Goal: Information Seeking & Learning: Check status

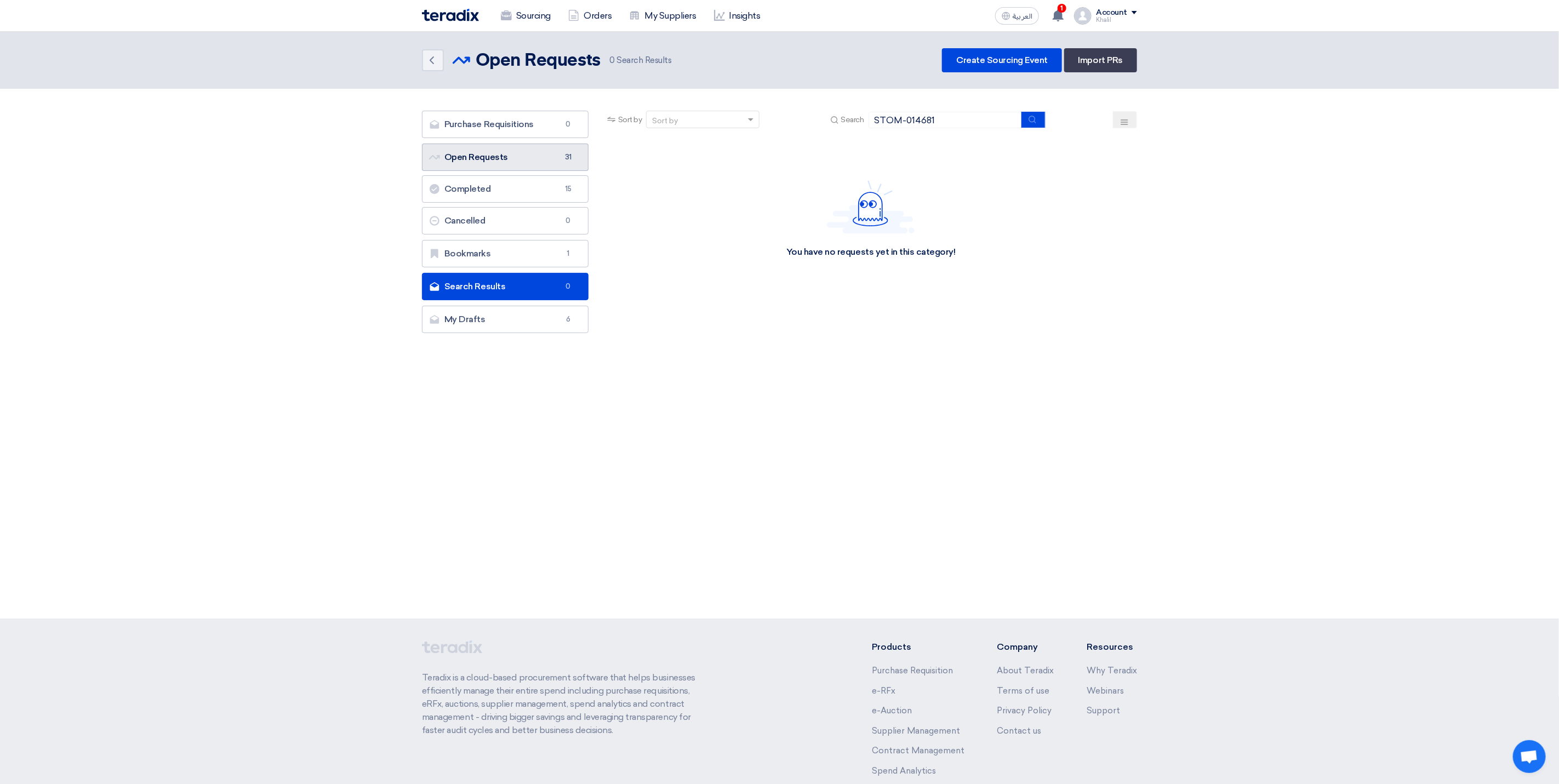
click at [531, 158] on link "Open Requests Open Requests 31" at bounding box center [505, 157] width 167 height 27
click at [551, 159] on link "Open Requests Open Requests 31" at bounding box center [505, 157] width 167 height 27
click at [932, 121] on input "STOM-014681" at bounding box center [945, 120] width 154 height 16
click at [924, 119] on input "STOM-014681" at bounding box center [945, 120] width 154 height 16
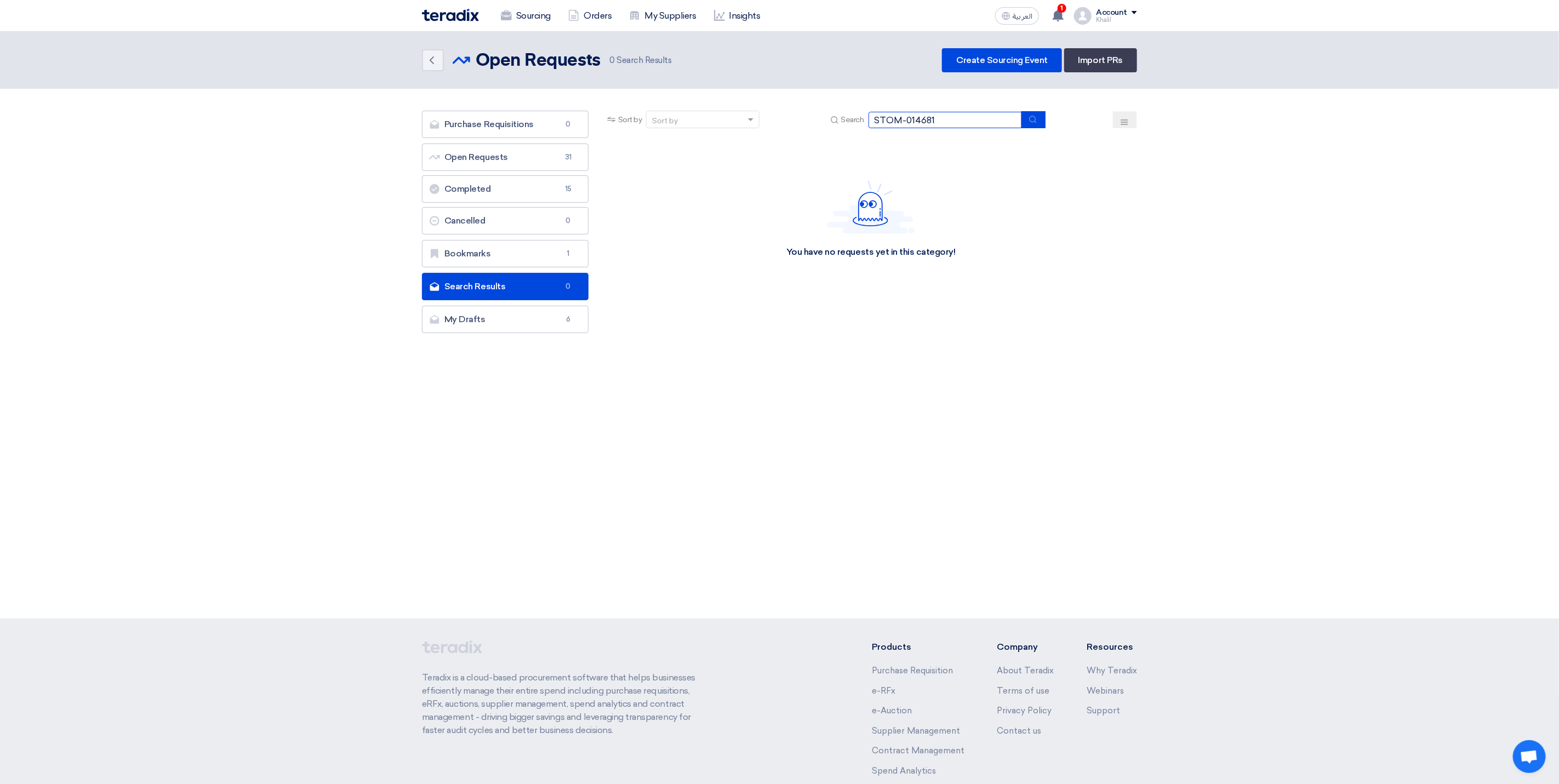
click at [924, 119] on input "STOM-014681" at bounding box center [945, 120] width 154 height 16
click at [497, 150] on link "Open Requests Open Requests 31" at bounding box center [505, 157] width 167 height 27
click at [505, 160] on link "Open Requests Open Requests 31" at bounding box center [505, 157] width 167 height 27
click at [898, 120] on input "STOM-014681" at bounding box center [945, 120] width 154 height 16
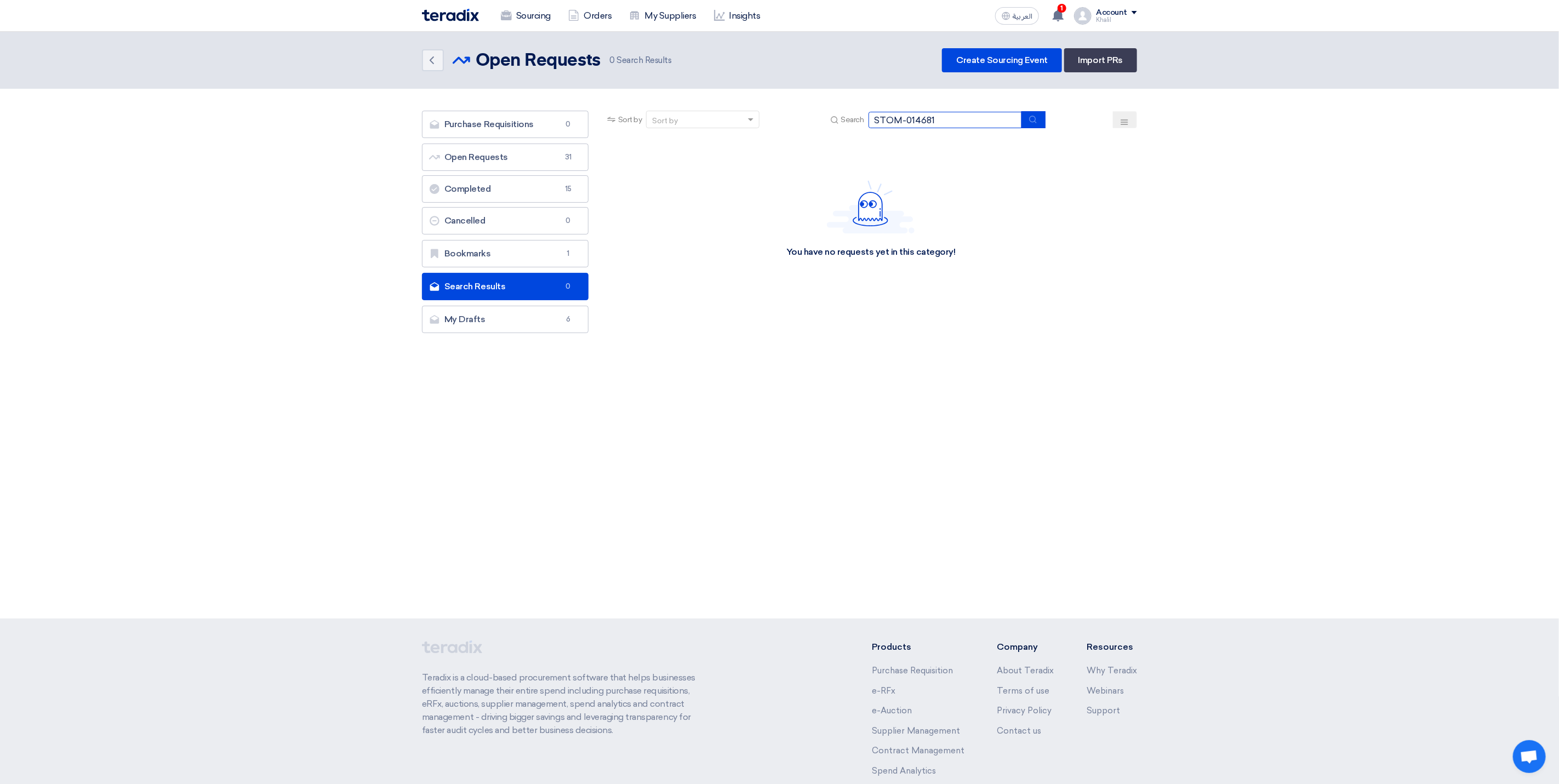
click at [898, 120] on input "STOM-014681" at bounding box center [945, 120] width 154 height 16
click at [1035, 202] on div "You have no requests yet in this category!" at bounding box center [871, 219] width 532 height 165
click at [540, 257] on link "Bookmarks Bookmarks 1" at bounding box center [505, 253] width 167 height 27
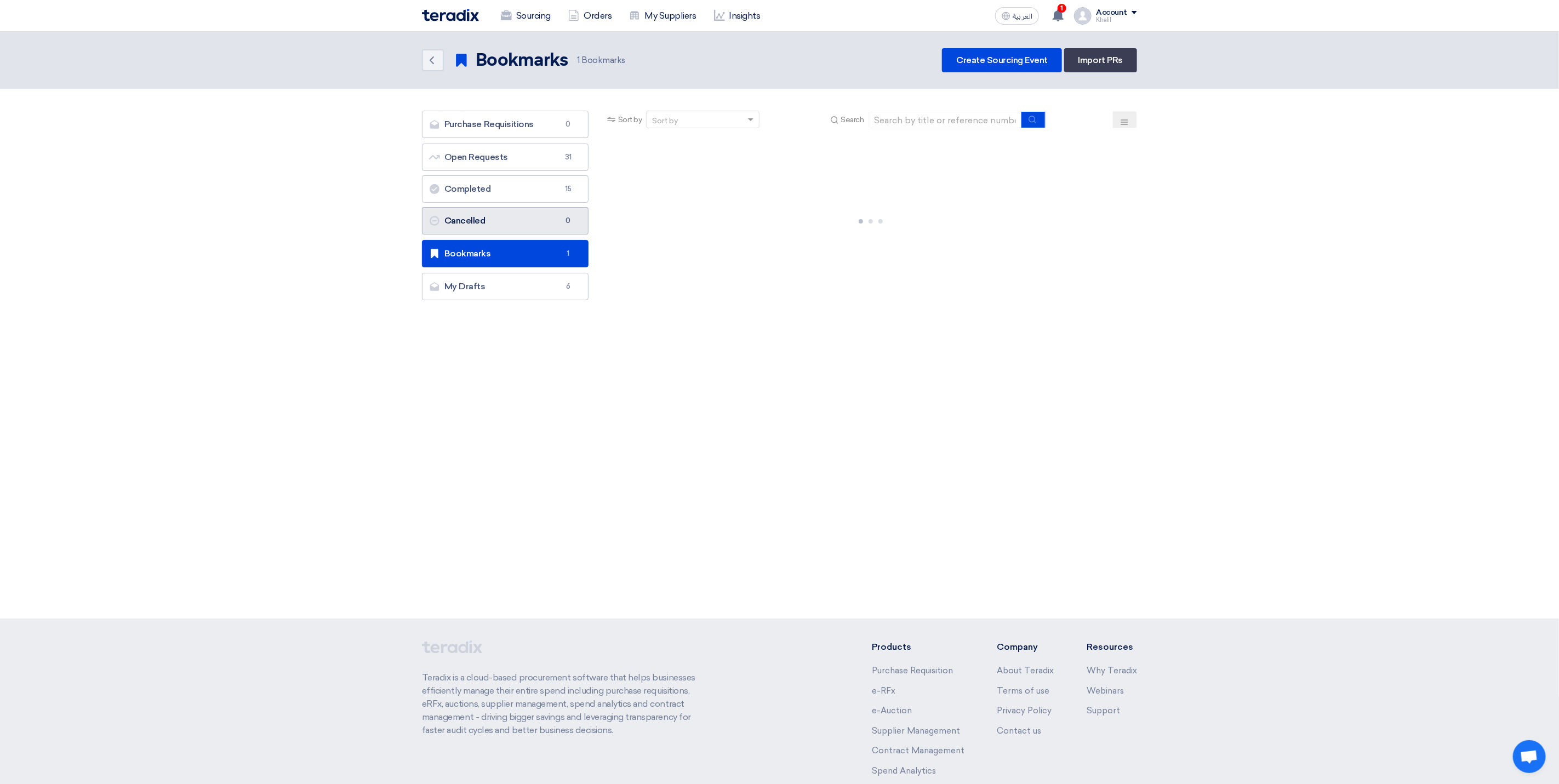
click at [544, 232] on link "Cancelled Cancelled 0" at bounding box center [505, 220] width 167 height 27
click at [552, 197] on link "Completed Completed 15" at bounding box center [505, 188] width 167 height 27
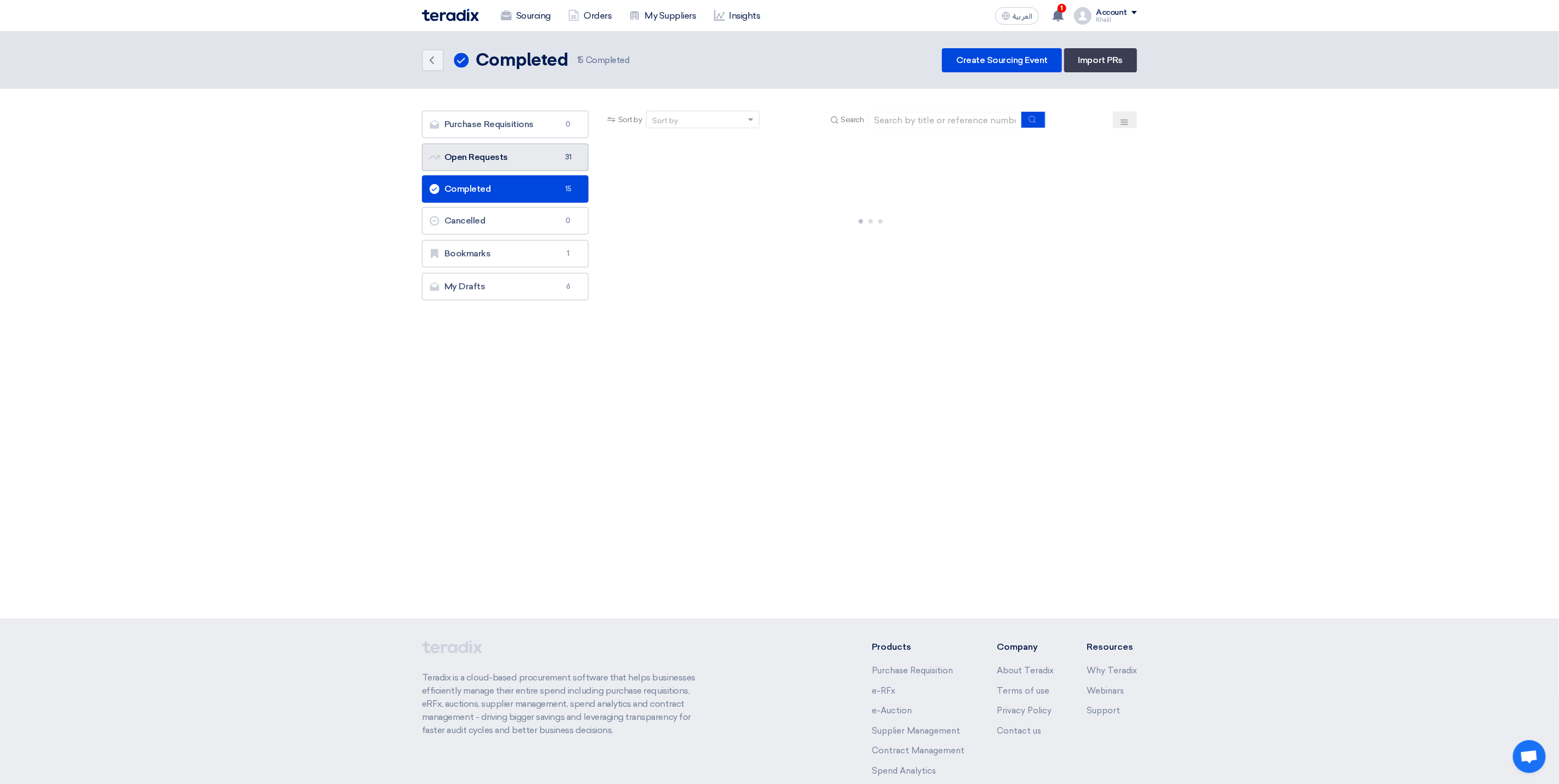
click at [554, 167] on link "Open Requests Open Requests 31" at bounding box center [505, 157] width 167 height 27
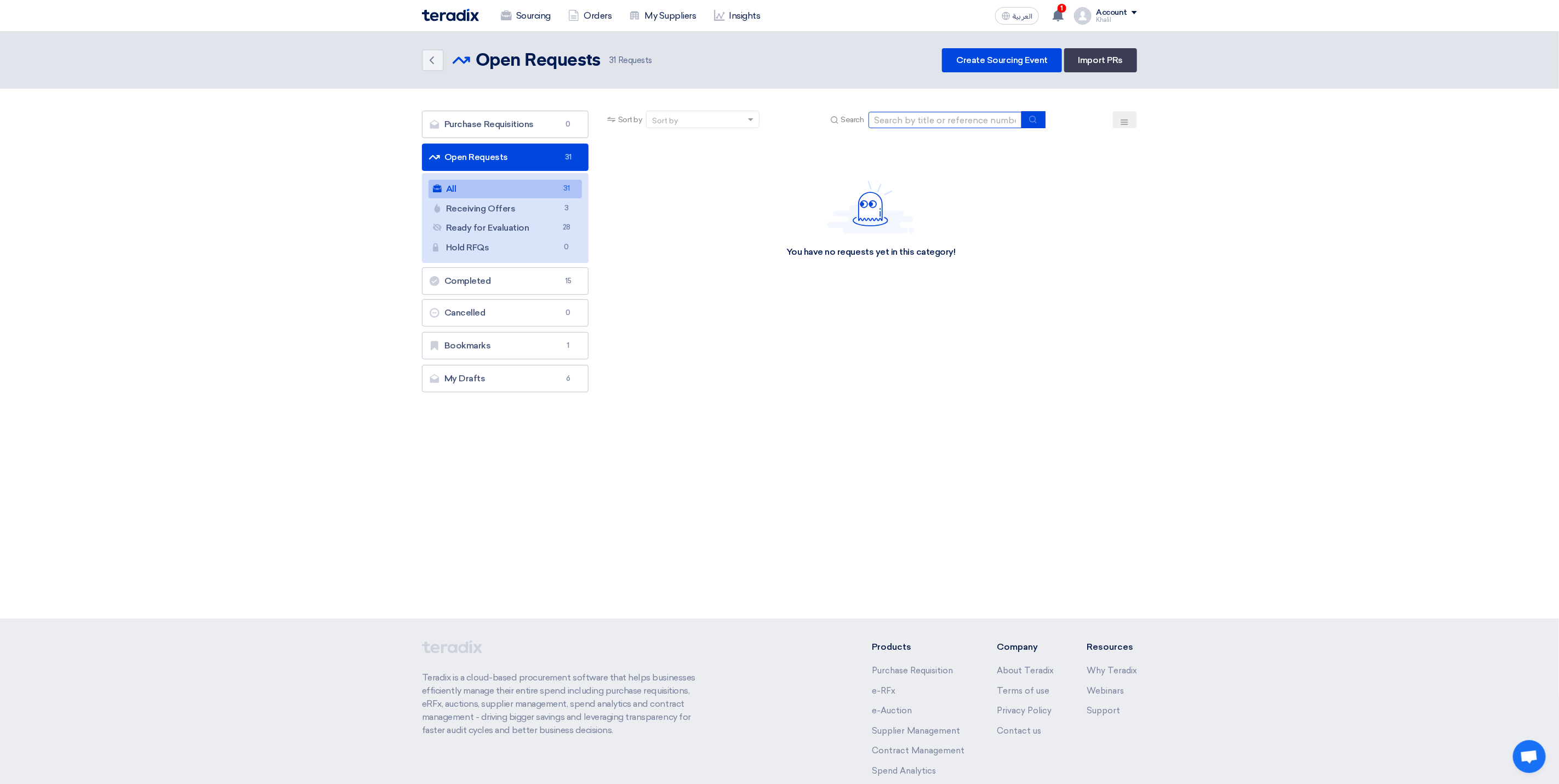
click at [937, 120] on input at bounding box center [945, 120] width 154 height 16
paste input "STOM-014681"
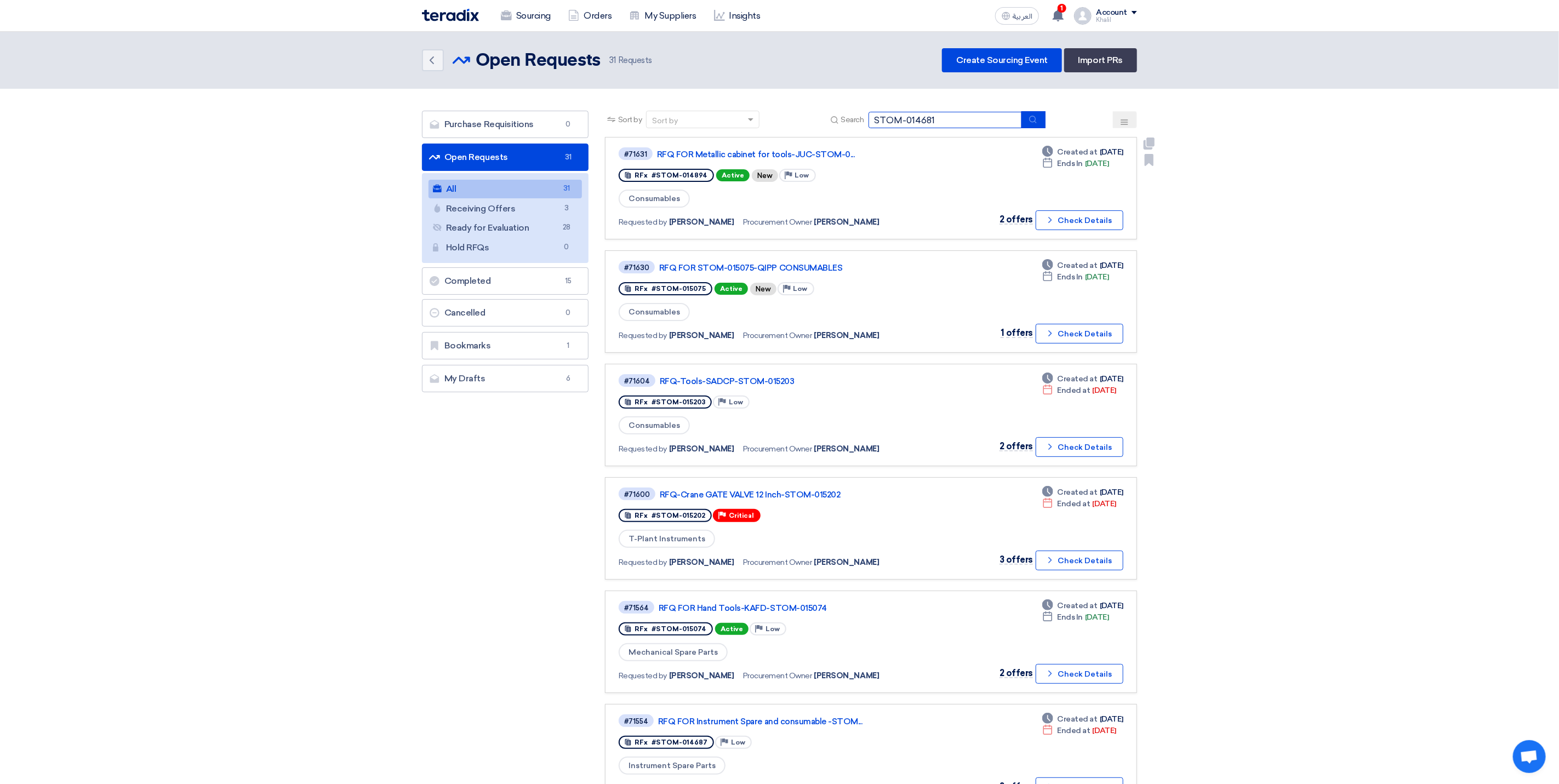
type input "STOM-014681"
